Goal: Task Accomplishment & Management: Complete application form

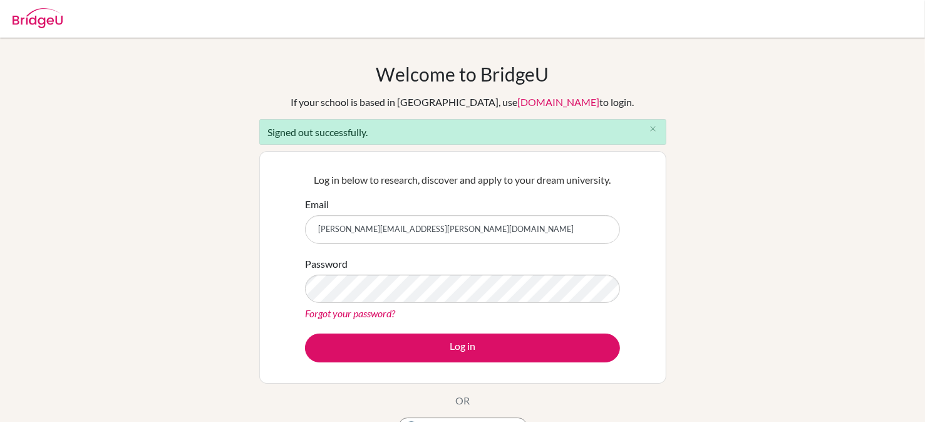
drag, startPoint x: 408, startPoint y: 229, endPoint x: 303, endPoint y: 233, distance: 104.7
click at [303, 233] on div "Log in below to research, discover and apply to your dream university. Email da…" at bounding box center [463, 267] width 331 height 206
type input "dallas_cwby@yahoo.com"
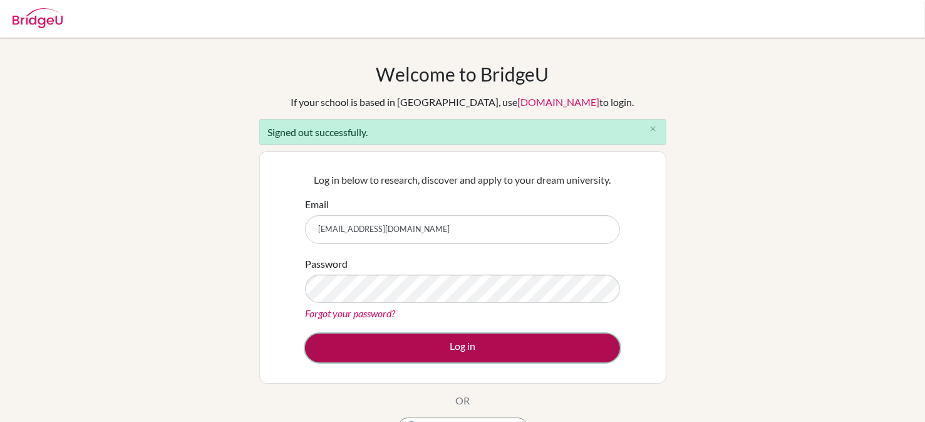
click at [423, 345] on button "Log in" at bounding box center [462, 347] width 315 height 29
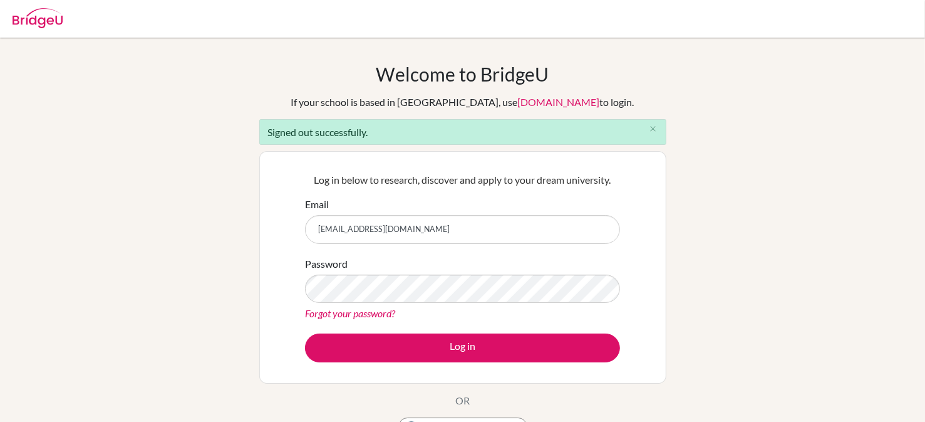
drag, startPoint x: 425, startPoint y: 231, endPoint x: 311, endPoint y: 234, distance: 113.4
click at [311, 234] on input "dallas_cwby@yahoo.com" at bounding box center [462, 229] width 315 height 29
type input "david.agahi@ucis.ac.th"
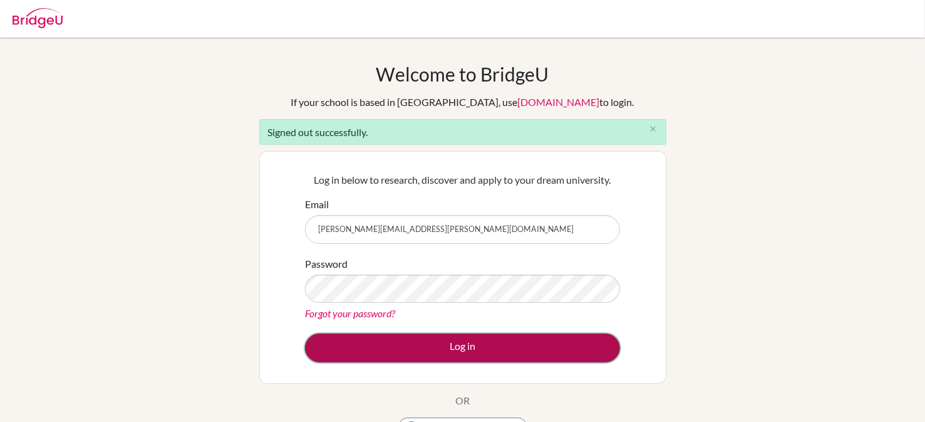
click at [460, 340] on button "Log in" at bounding box center [462, 347] width 315 height 29
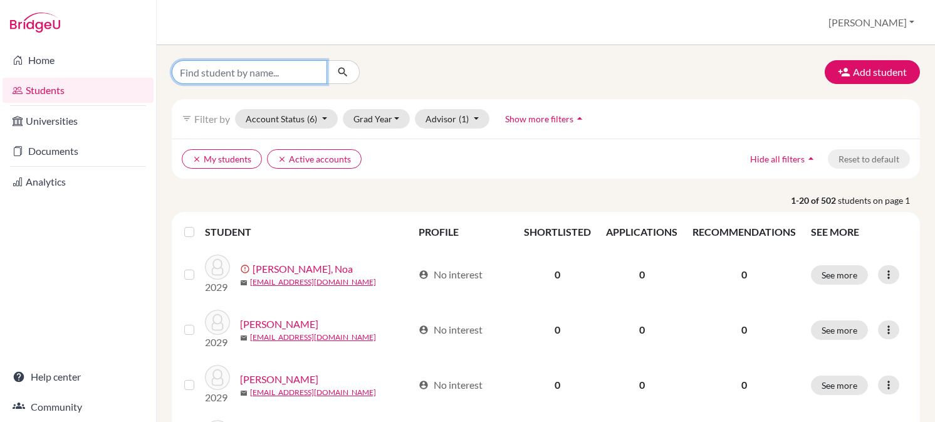
click at [192, 72] on input "Find student by name..." at bounding box center [249, 72] width 155 height 24
type input "250001"
click button "submit" at bounding box center [342, 72] width 33 height 24
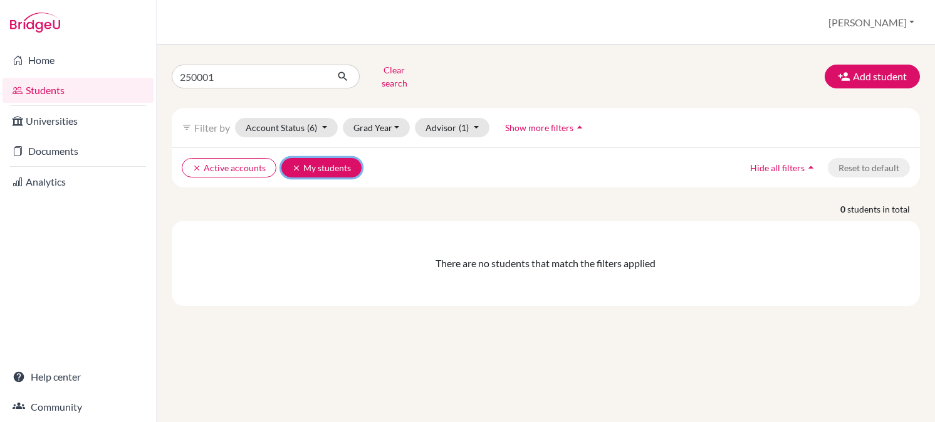
click at [326, 158] on button "clear My students" at bounding box center [321, 167] width 80 height 19
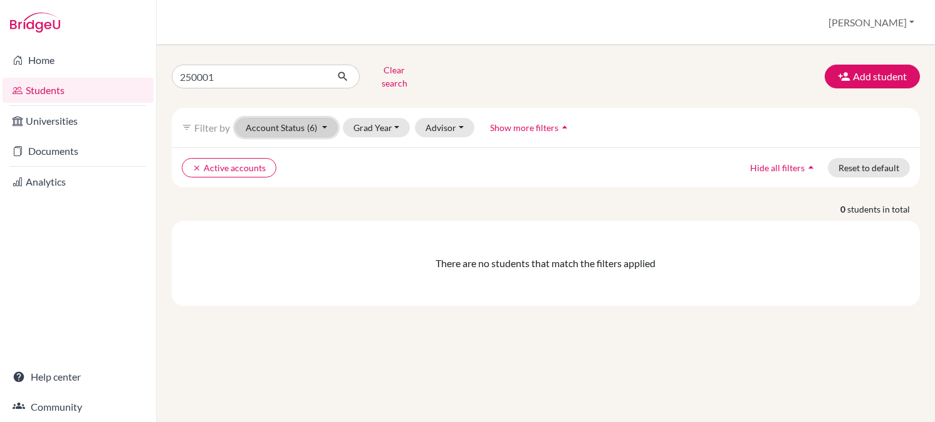
click at [312, 122] on span "(6)" at bounding box center [312, 127] width 10 height 11
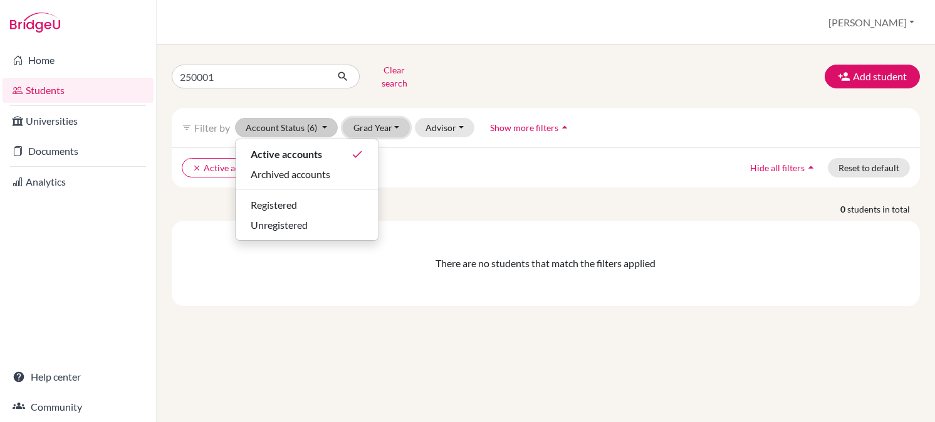
click at [373, 118] on button "Grad Year" at bounding box center [377, 127] width 68 height 19
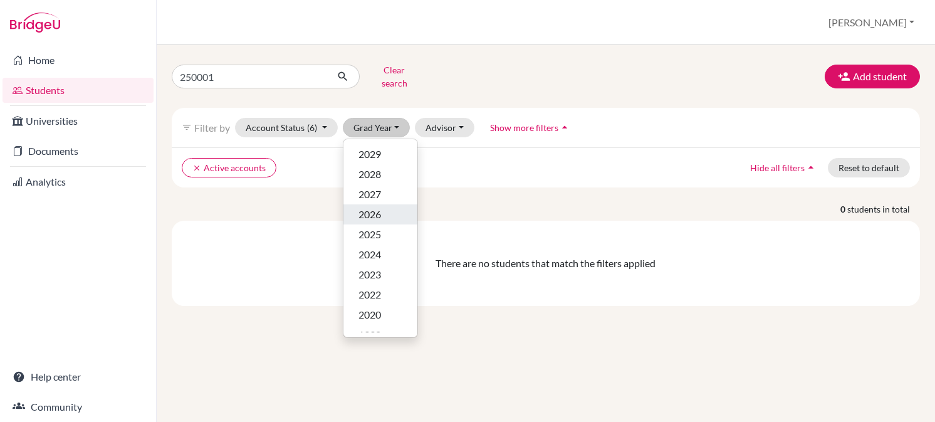
click at [373, 207] on span "2026" at bounding box center [369, 214] width 23 height 15
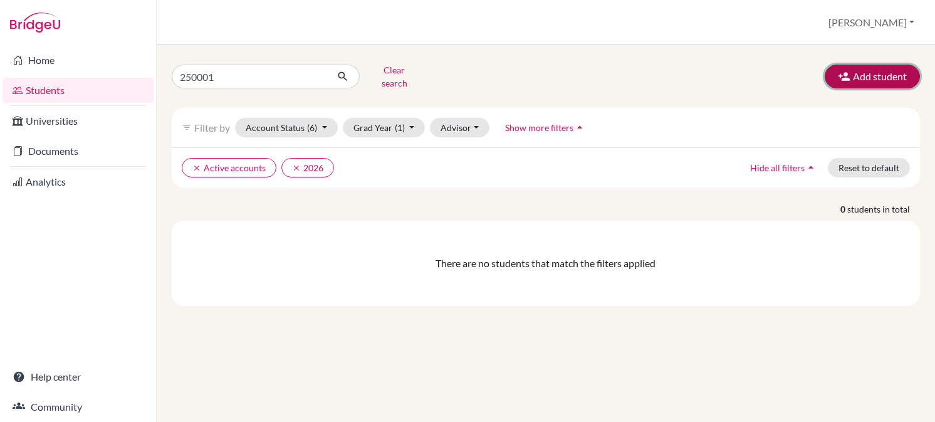
click at [903, 73] on button "Add student" at bounding box center [871, 77] width 95 height 24
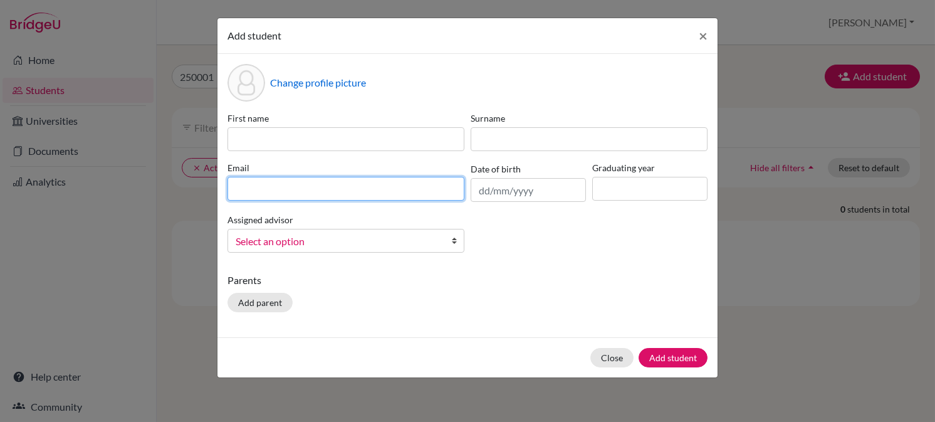
click at [255, 190] on input at bounding box center [345, 189] width 237 height 24
type input "[EMAIL_ADDRESS][DOMAIN_NAME]"
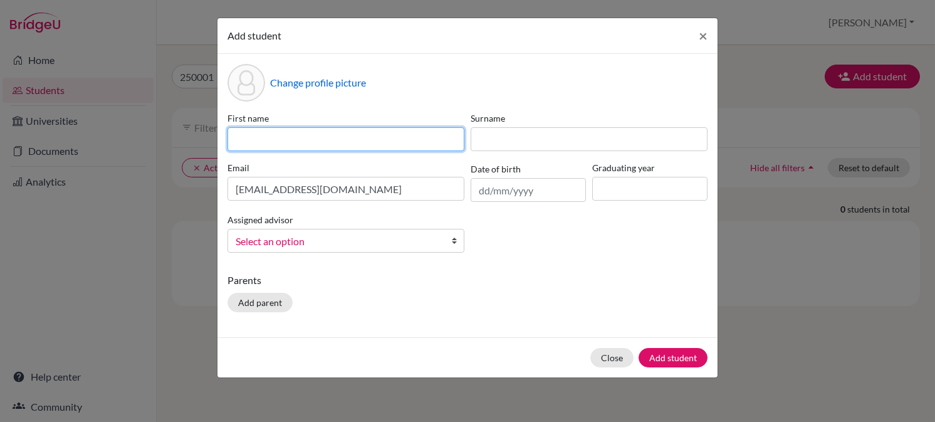
click at [247, 133] on input at bounding box center [345, 139] width 237 height 24
paste input "Kanchaya Pimkwang (Dtaeng Mo)"
drag, startPoint x: 331, startPoint y: 135, endPoint x: 215, endPoint y: 133, distance: 116.6
click at [215, 133] on div "Add student × Change profile picture First name [PERSON_NAME] ([PERSON_NAME]) S…" at bounding box center [467, 211] width 935 height 422
click at [287, 140] on input "Dtaeng Mo)" at bounding box center [345, 139] width 237 height 24
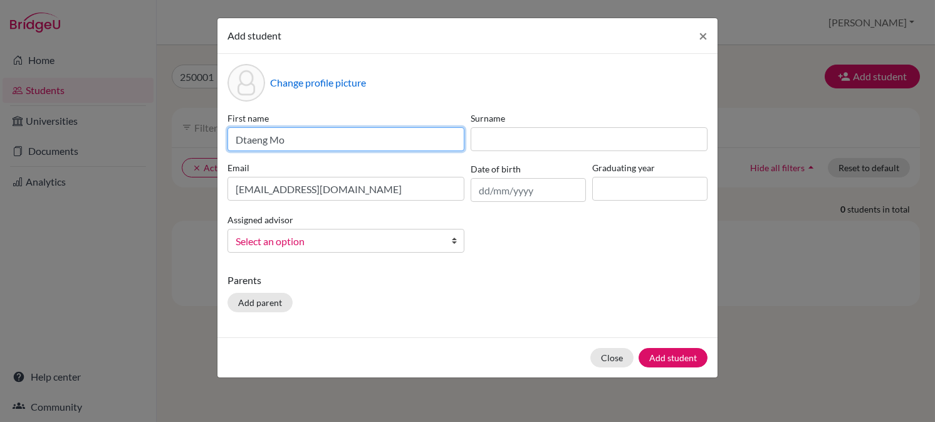
type input "Dtaeng Mo"
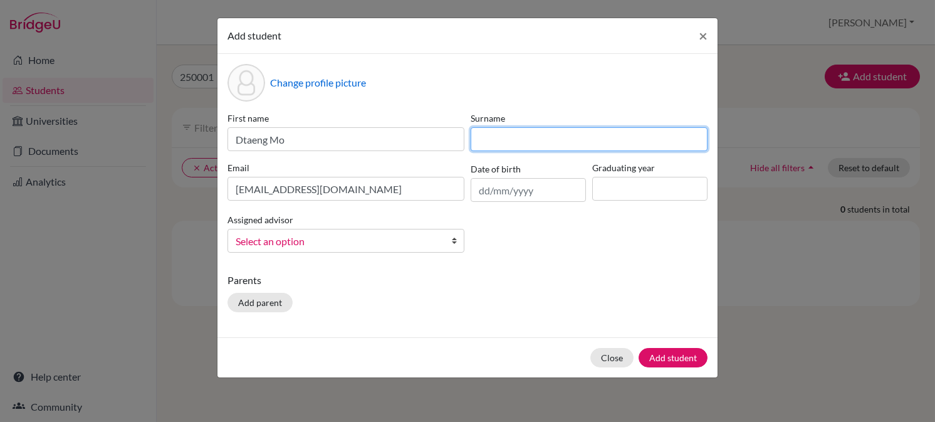
click at [509, 138] on input at bounding box center [588, 139] width 237 height 24
paste input "Kanchaya Pimkwang (Dtaeng Mo)"
drag, startPoint x: 523, startPoint y: 133, endPoint x: 467, endPoint y: 142, distance: 56.3
click at [468, 143] on div "Surname [PERSON_NAME] (Dtaeng Mo)" at bounding box center [588, 131] width 243 height 39
drag, startPoint x: 588, startPoint y: 140, endPoint x: 529, endPoint y: 140, distance: 58.3
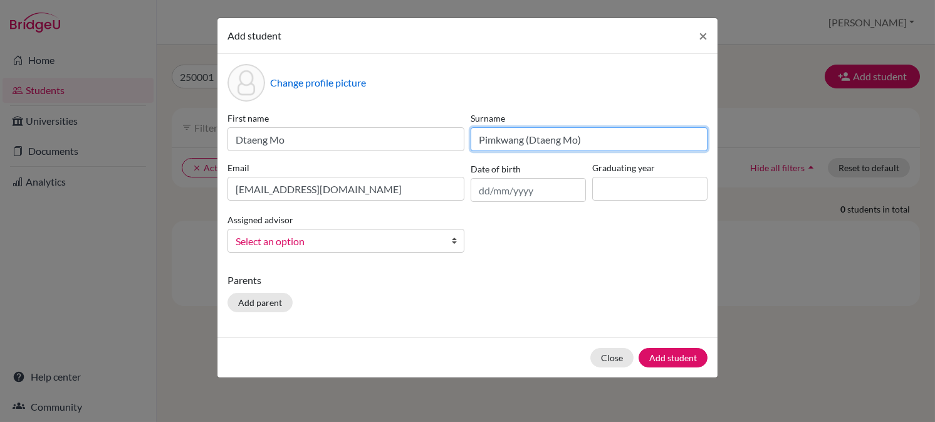
click at [529, 140] on input "Pimkwang (Dtaeng Mo)" at bounding box center [588, 139] width 237 height 24
type input "Pimkwang"
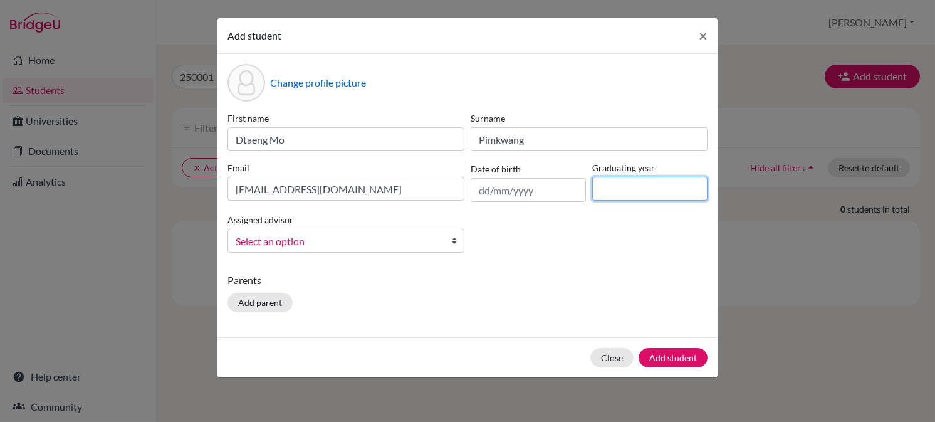
click at [640, 187] on input at bounding box center [649, 189] width 115 height 24
type input "2026"
click at [312, 242] on span "Select an option" at bounding box center [338, 241] width 204 height 16
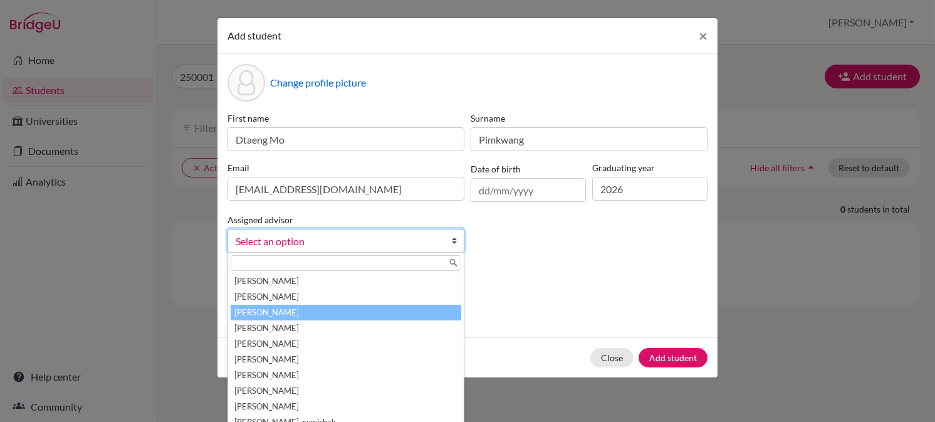
click at [259, 313] on li "[PERSON_NAME]" at bounding box center [346, 312] width 231 height 16
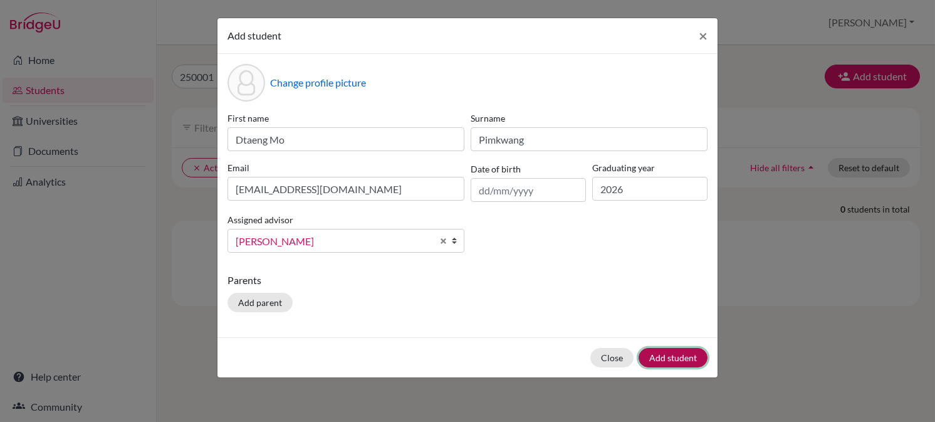
click at [658, 355] on button "Add student" at bounding box center [672, 357] width 69 height 19
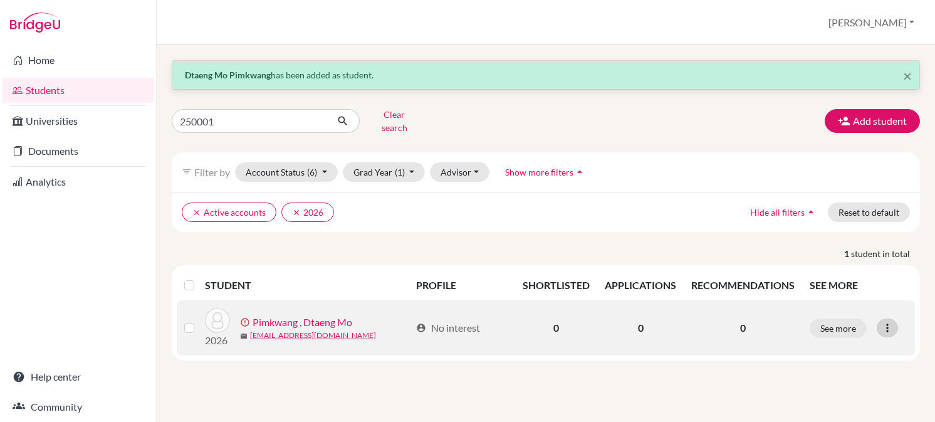
click at [888, 321] on icon at bounding box center [887, 327] width 13 height 13
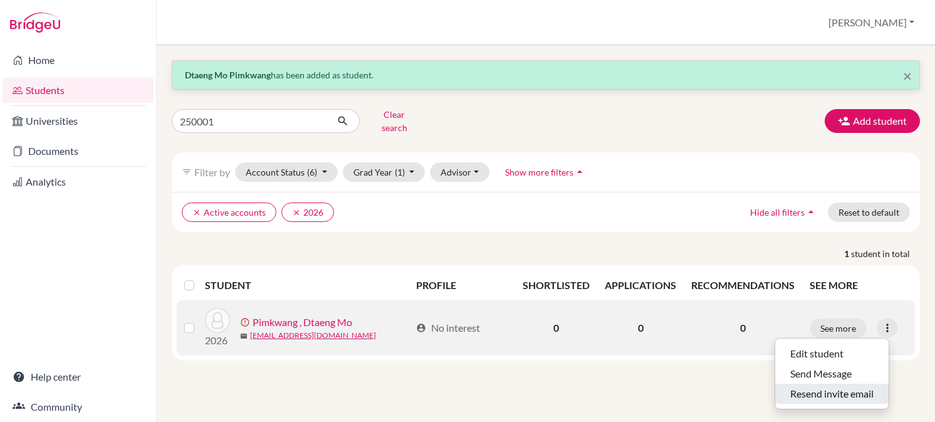
click at [841, 383] on button "Resend invite email" at bounding box center [831, 393] width 113 height 20
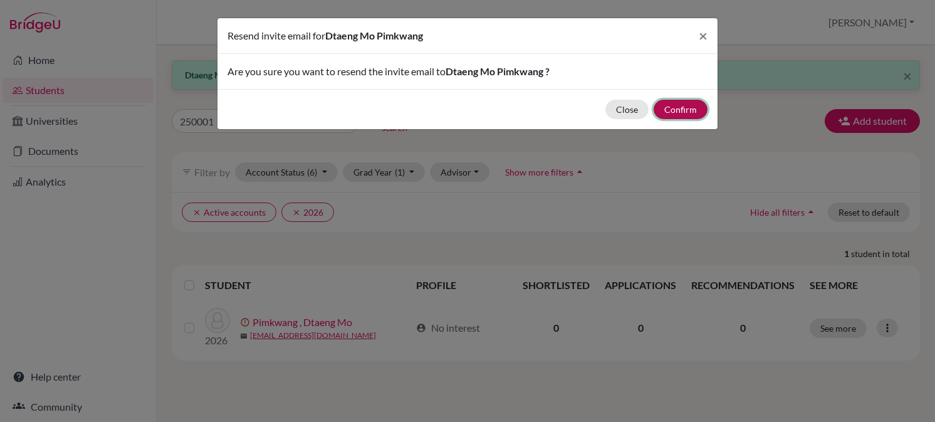
click at [675, 103] on button "Confirm" at bounding box center [680, 109] width 54 height 19
